Goal: Transaction & Acquisition: Purchase product/service

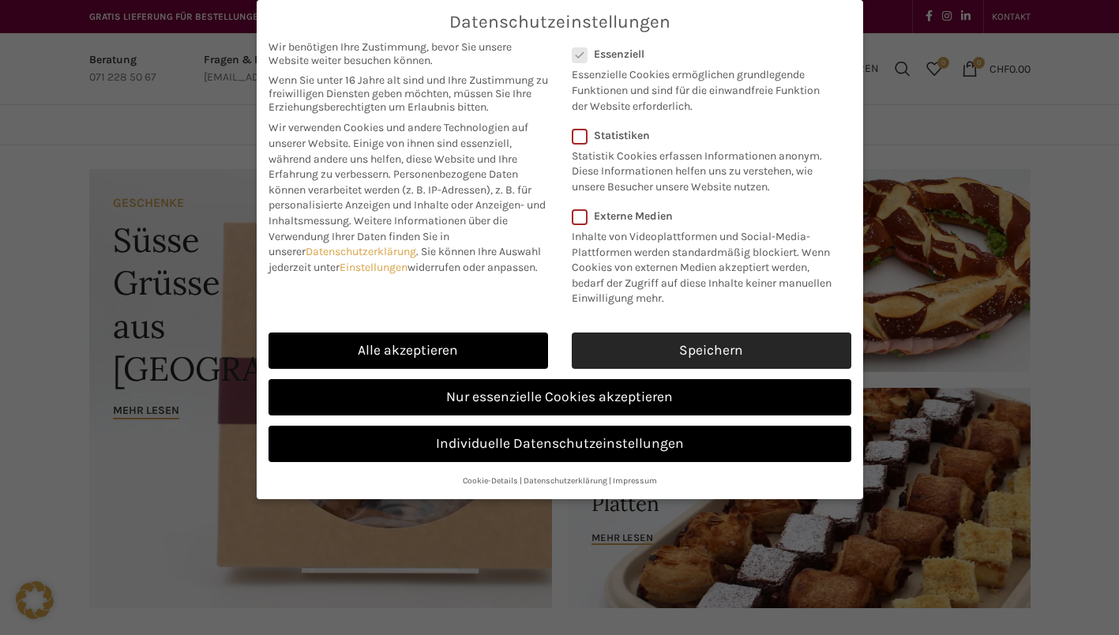
click at [620, 356] on link "Speichern" at bounding box center [712, 351] width 280 height 36
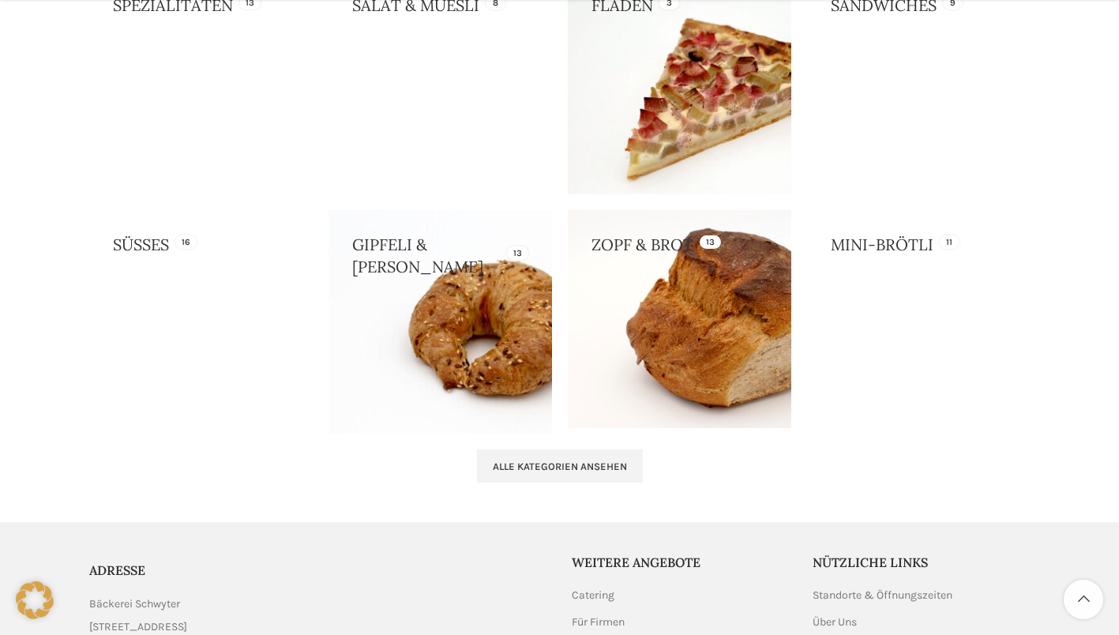
scroll to position [1505, 0]
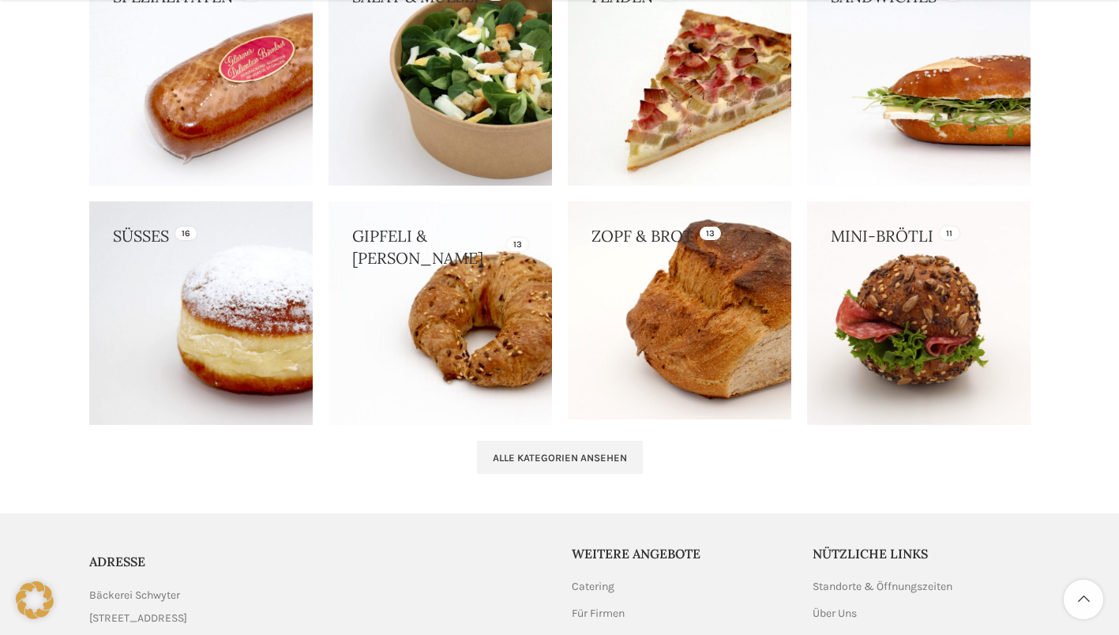
click at [190, 365] on link at bounding box center [201, 313] width 224 height 224
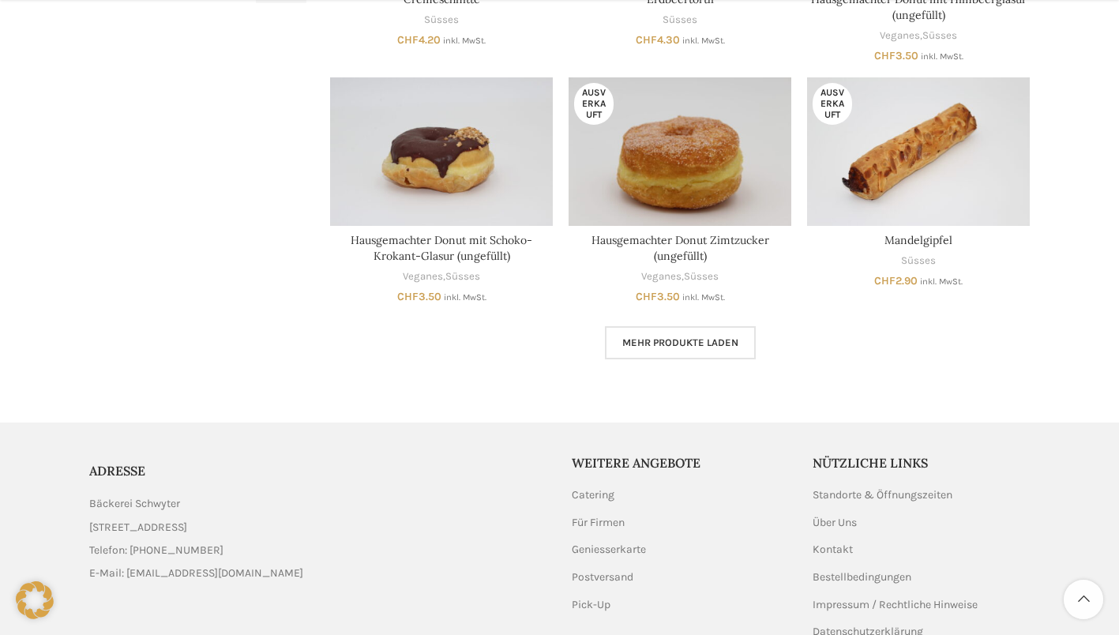
scroll to position [908, 0]
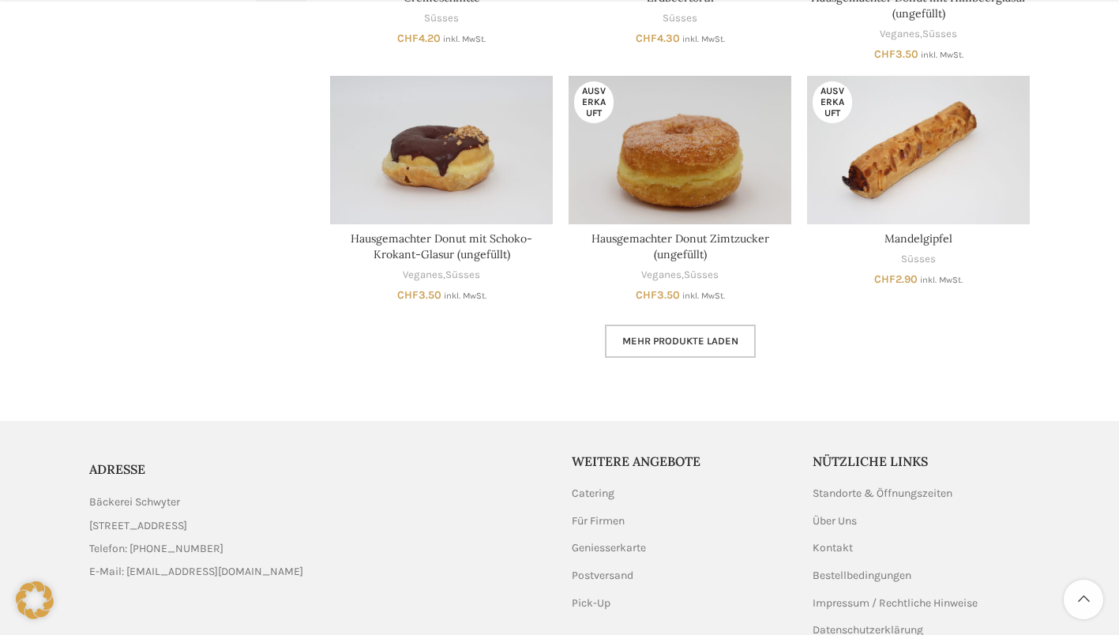
click at [631, 344] on span "Mehr Produkte laden" at bounding box center [680, 341] width 116 height 13
